Goal: Task Accomplishment & Management: Use online tool/utility

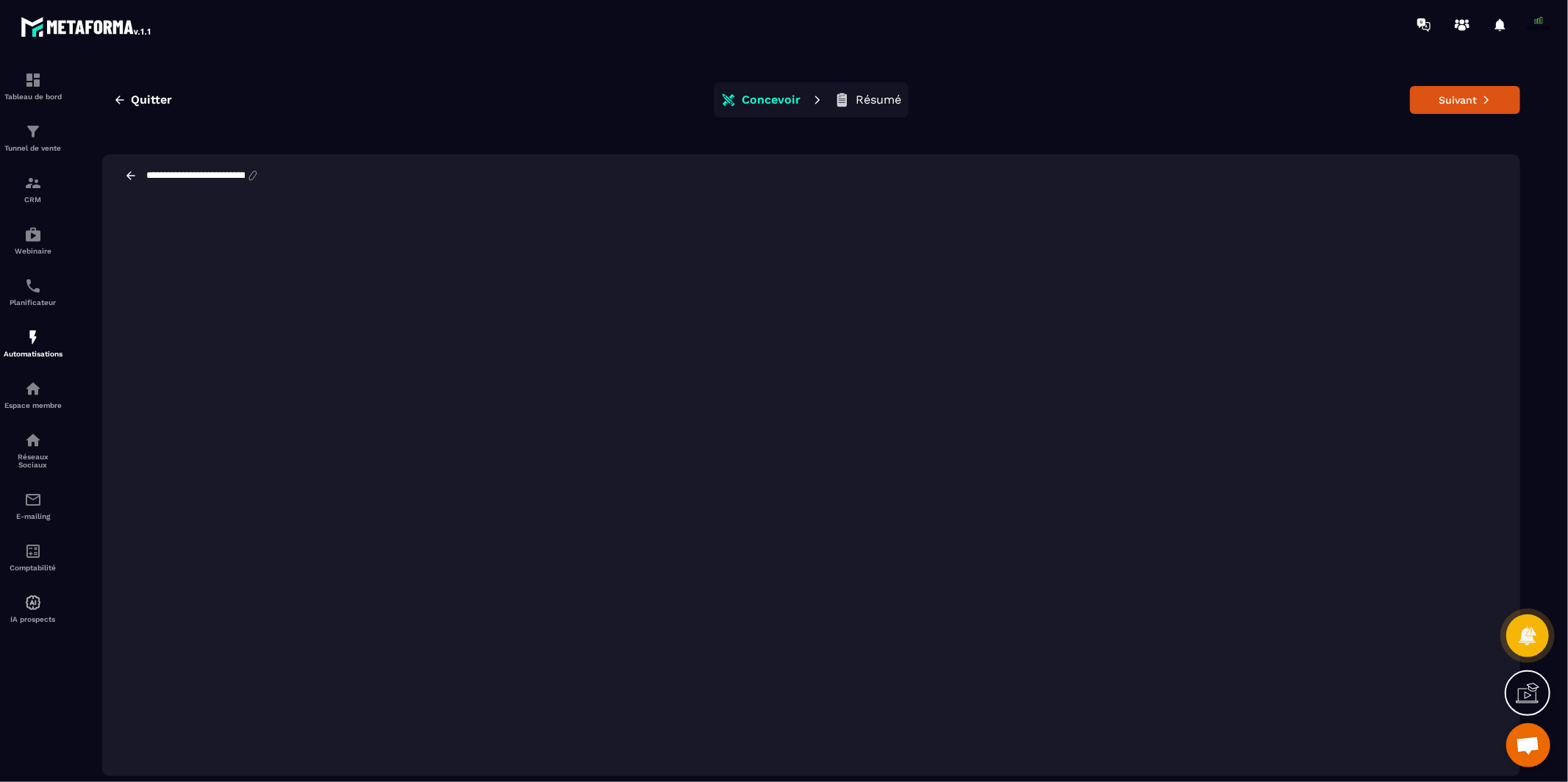
scroll to position [11386, 0]
click at [117, 97] on icon "button" at bounding box center [120, 100] width 13 height 13
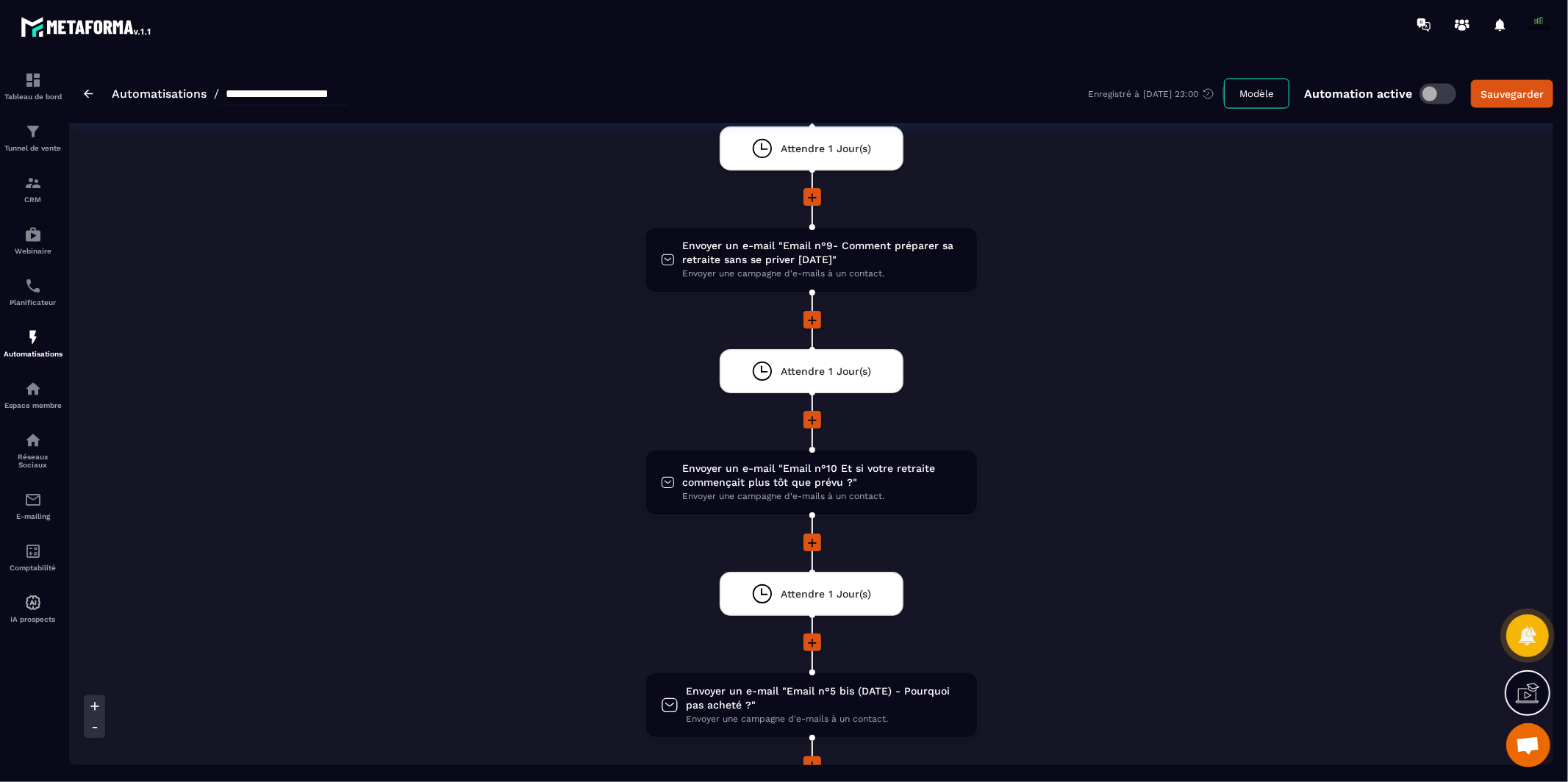
scroll to position [1877, 0]
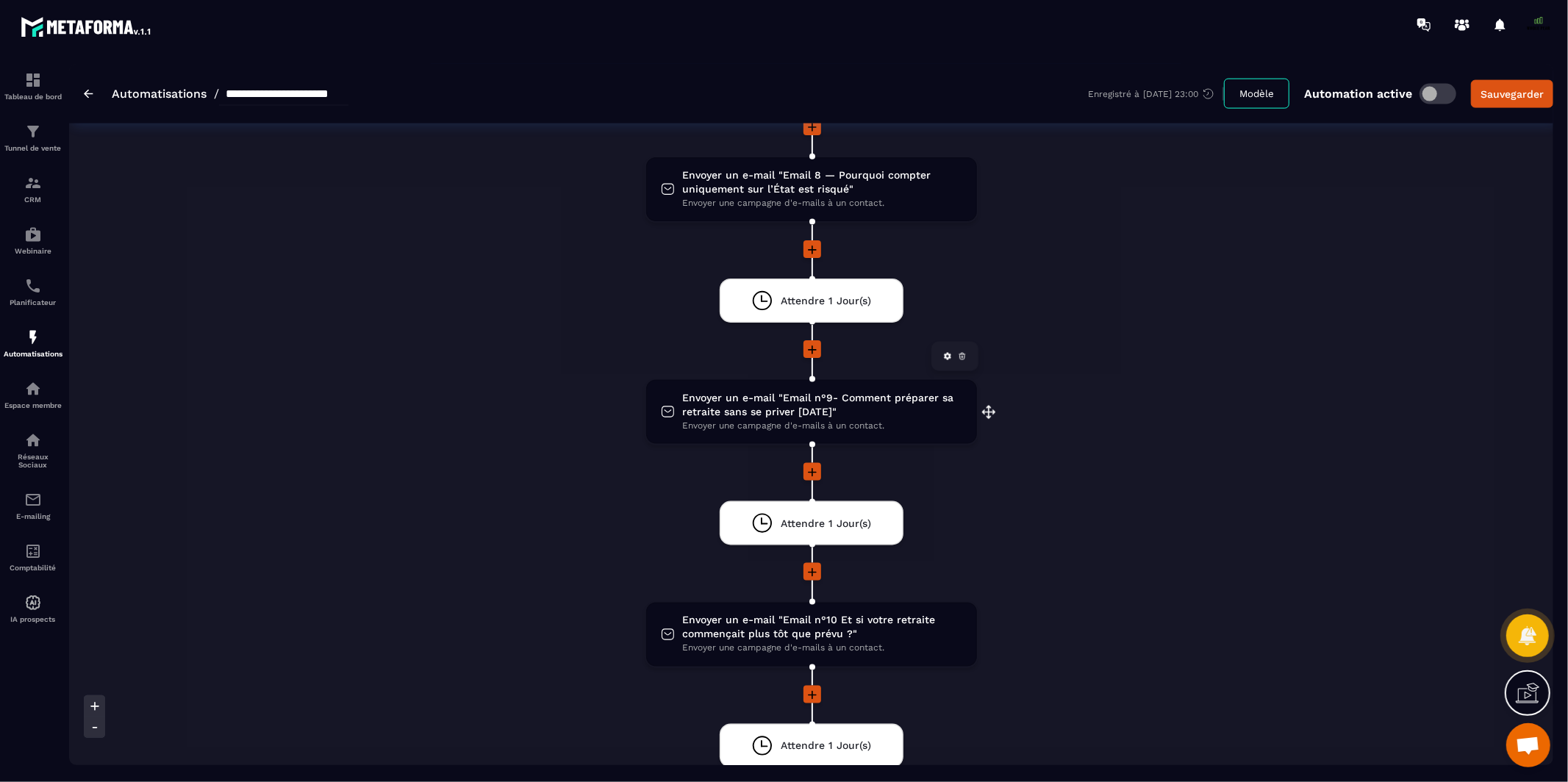
click at [818, 391] on span "Envoyer un e-mail "Email n°9- Comment préparer sa retraite sans se priver [DATE…" at bounding box center [821, 405] width 279 height 28
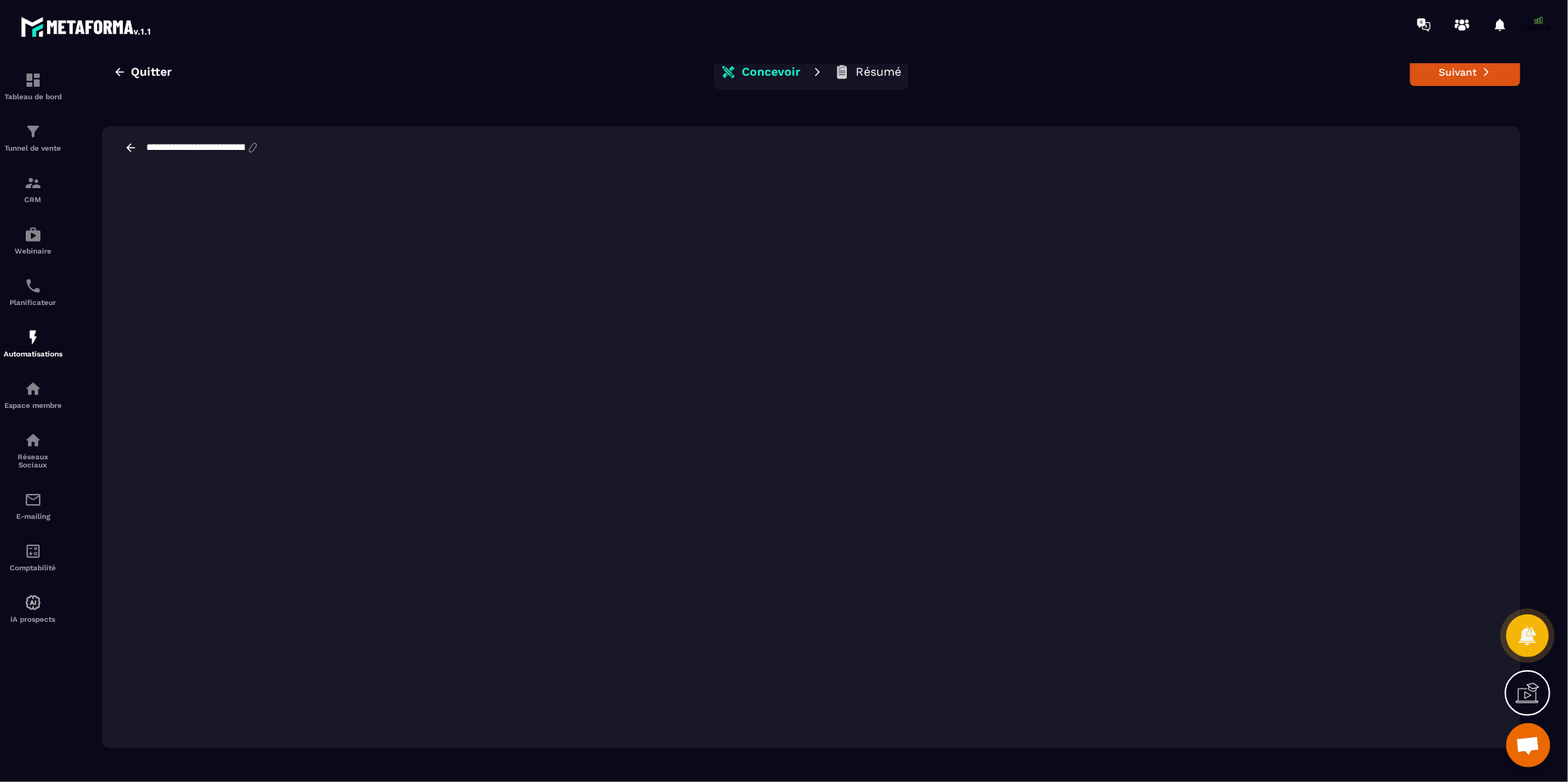
scroll to position [32, 0]
click at [119, 64] on icon "button" at bounding box center [120, 68] width 9 height 8
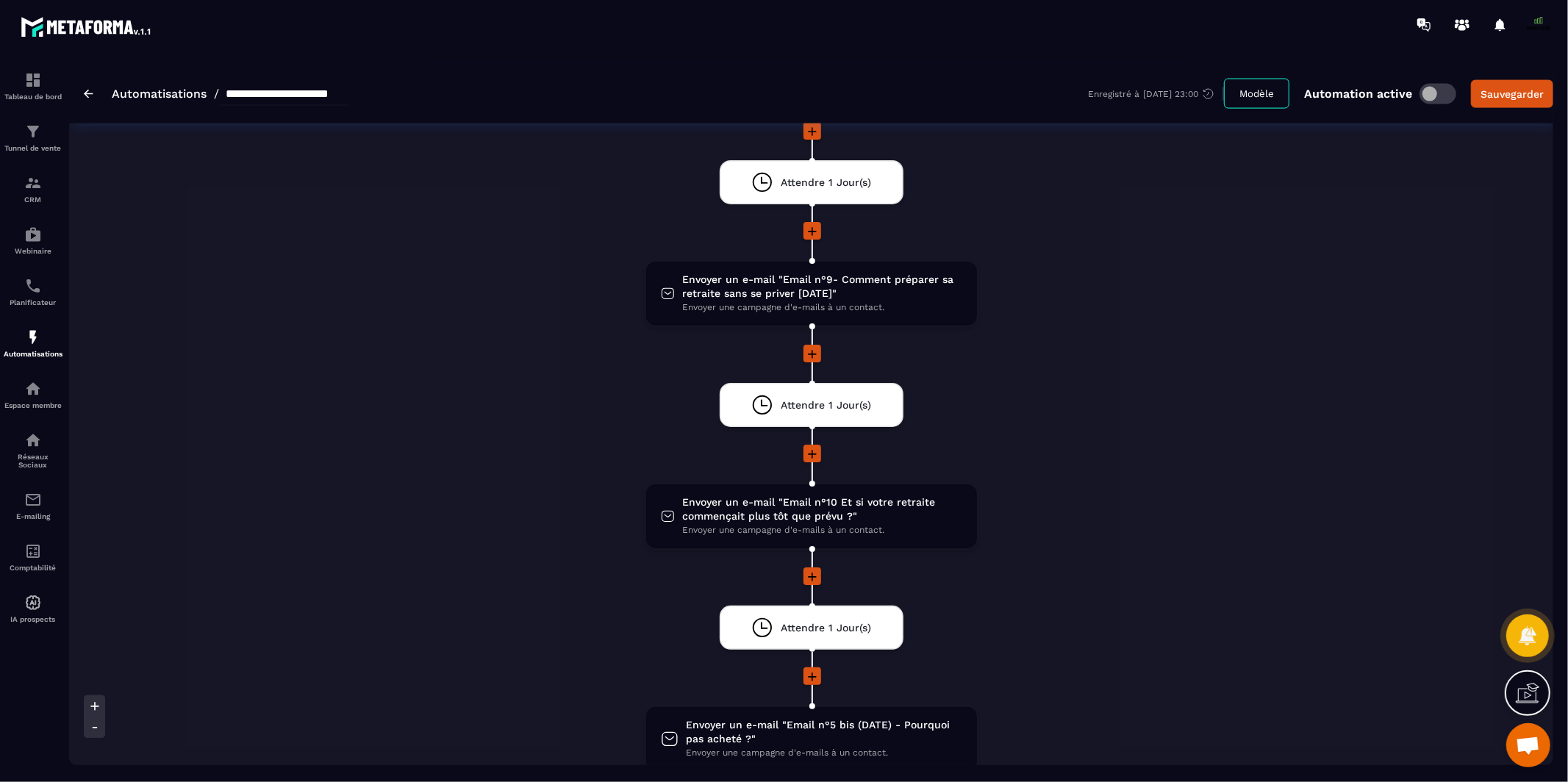
scroll to position [2303, 0]
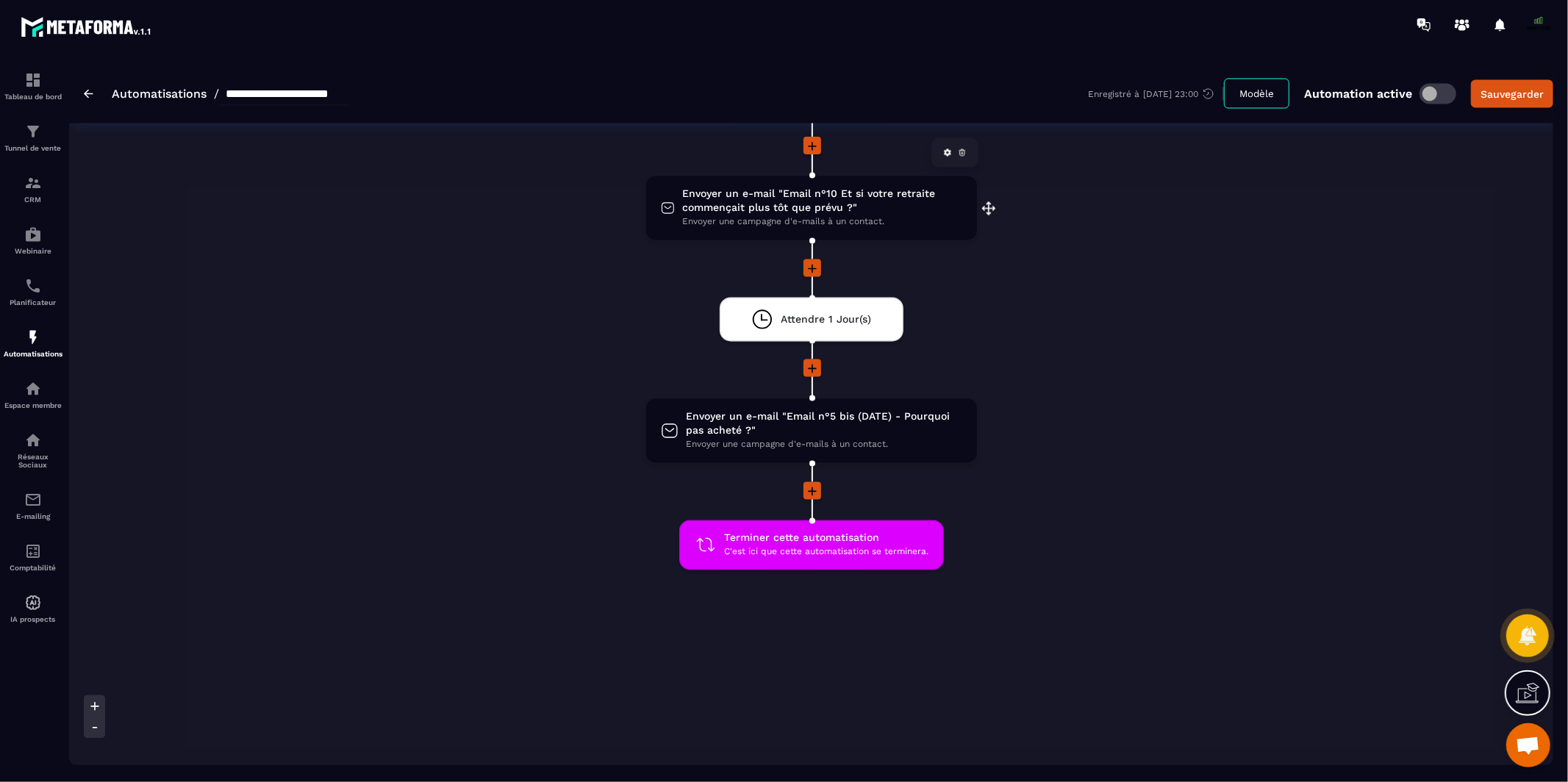
click at [758, 187] on span "Envoyer un e-mail "Email n°10 Et si votre retraite commençait plus tôt que prév…" at bounding box center [821, 201] width 279 height 28
